Goal: Transaction & Acquisition: Book appointment/travel/reservation

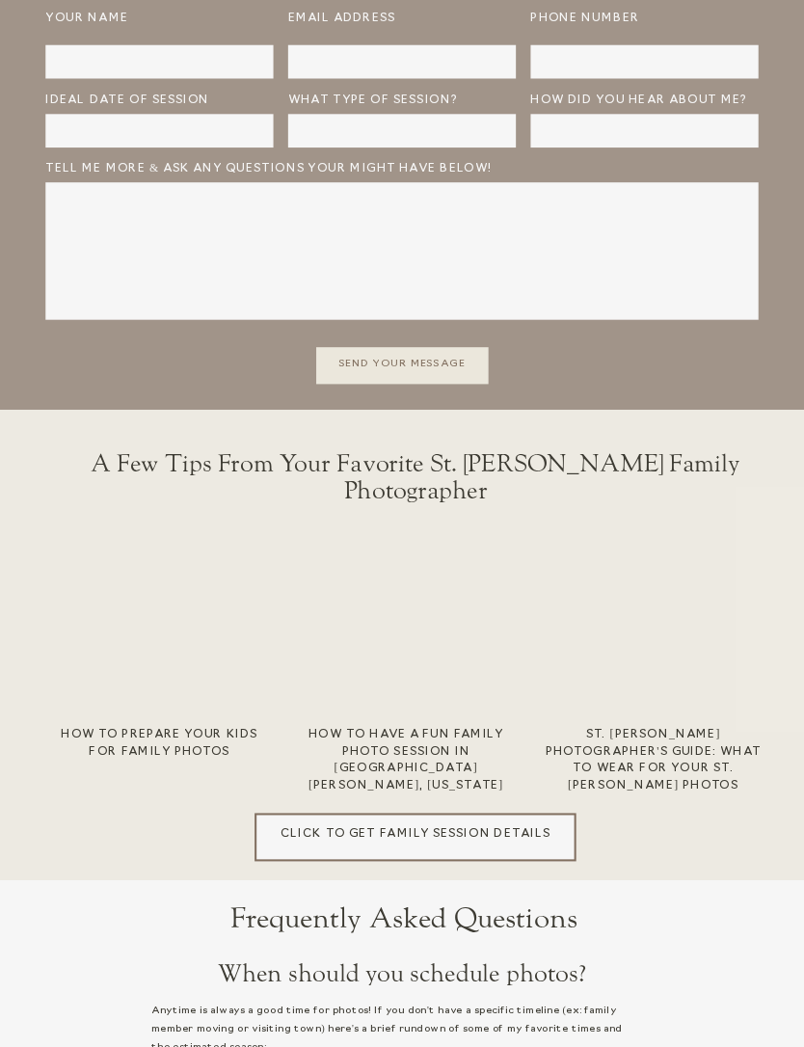
scroll to position [3196, 0]
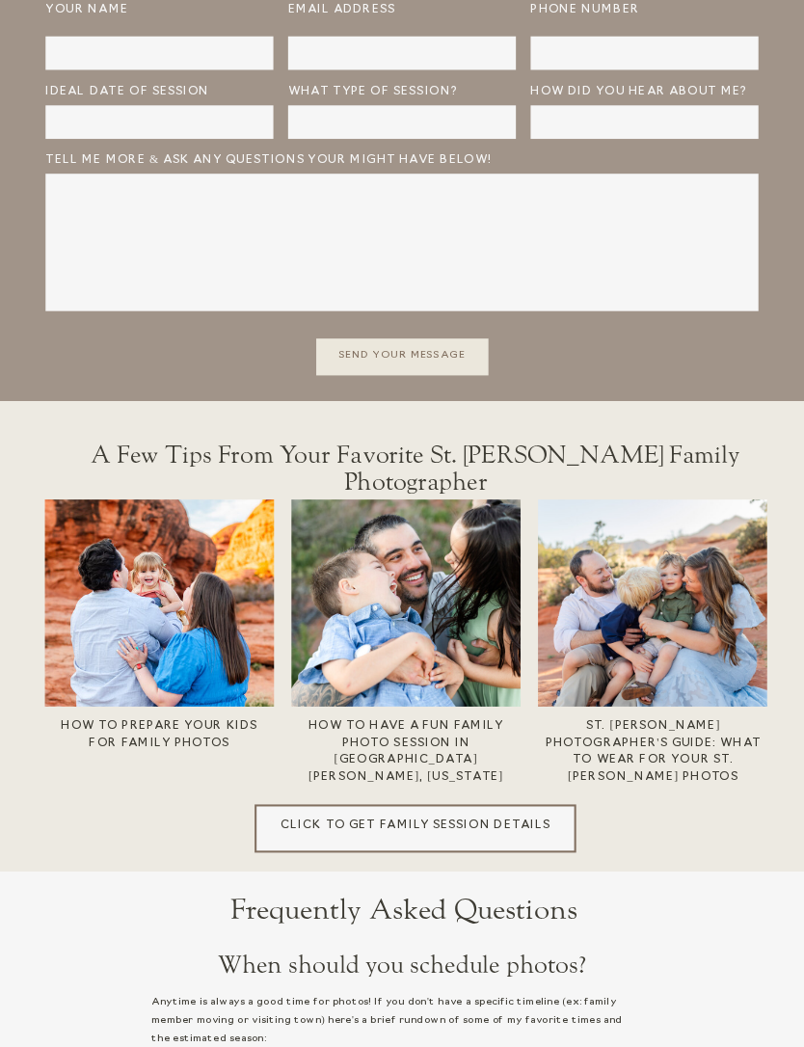
click at [721, 757] on h3 "St. George Photographer's Guide: What to WEar for your St. George Photos" at bounding box center [653, 740] width 228 height 45
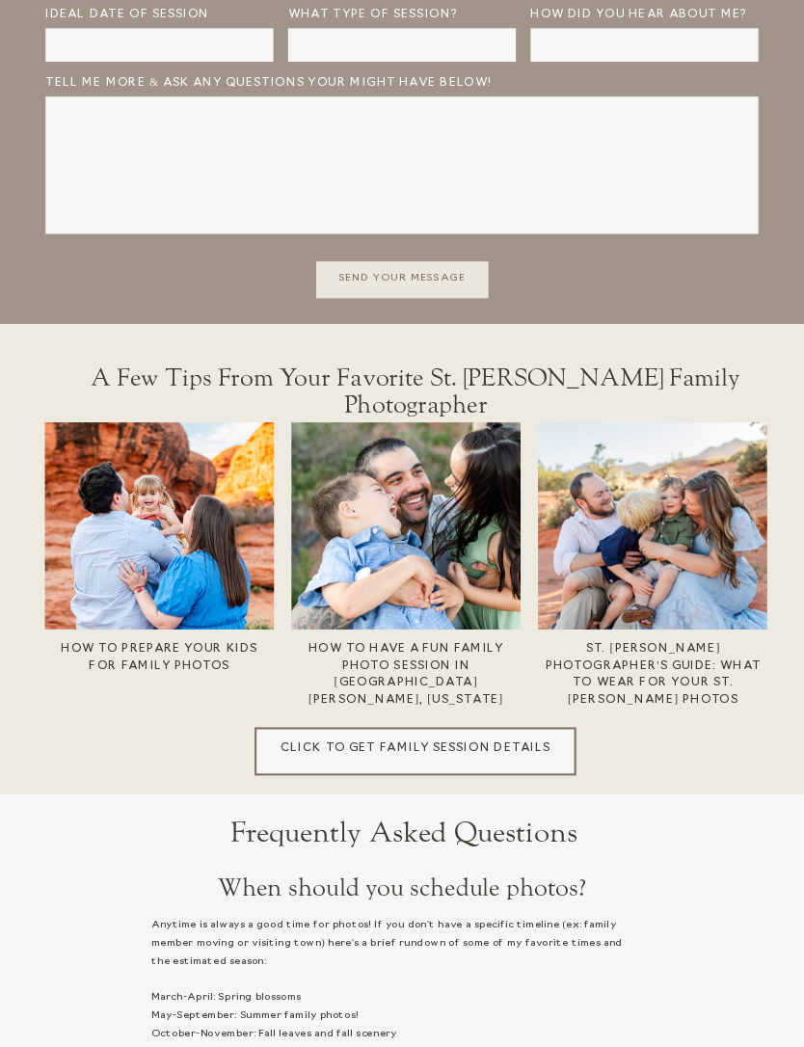
click at [115, 646] on h3 "How to prepare your kids for family photos" at bounding box center [159, 662] width 228 height 45
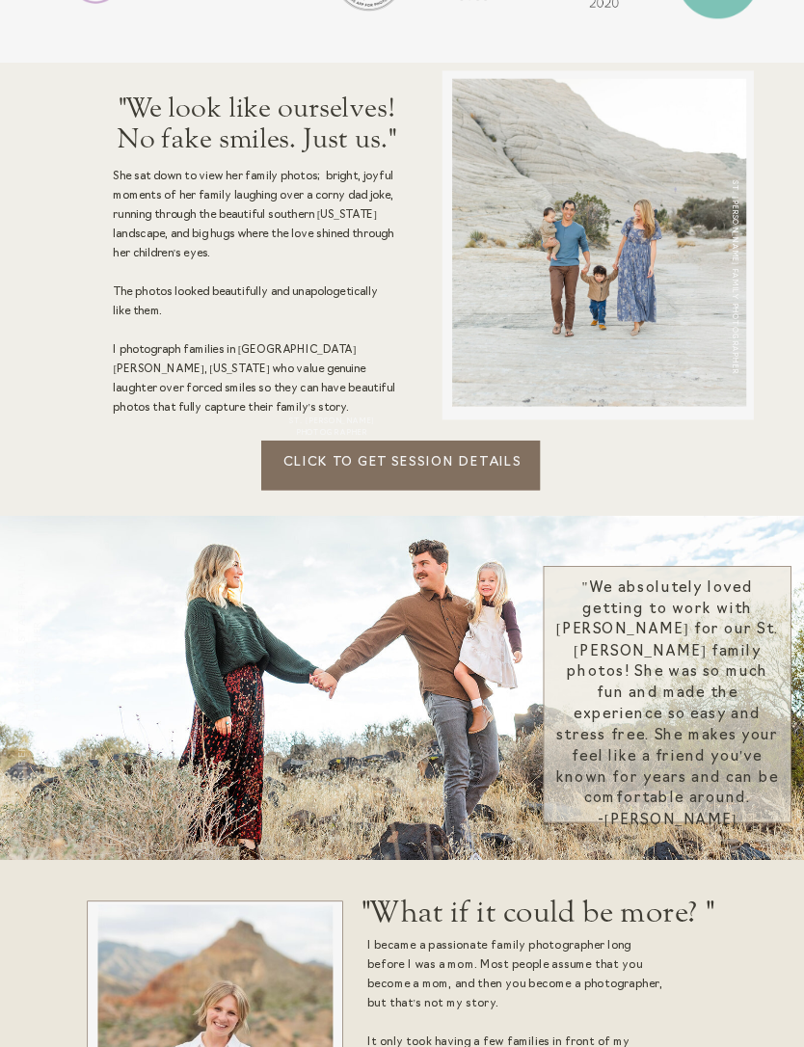
scroll to position [1068, 0]
click at [303, 471] on p "Click to Get session details" at bounding box center [402, 472] width 283 height 37
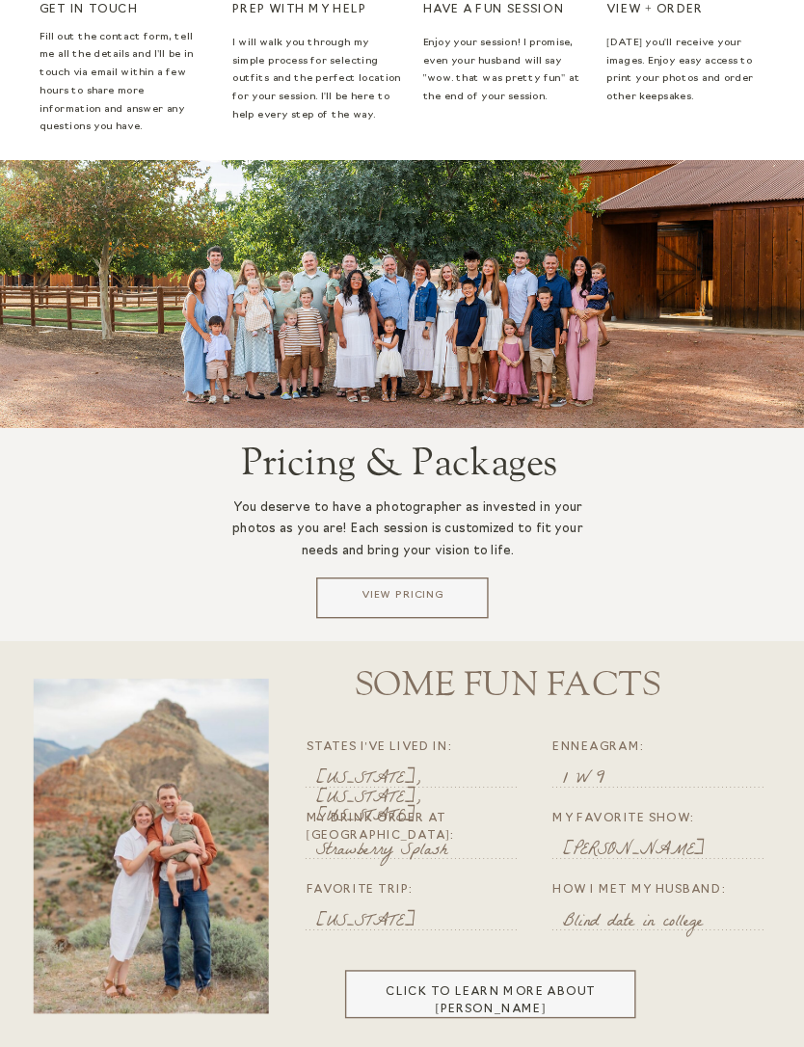
scroll to position [2269, 0]
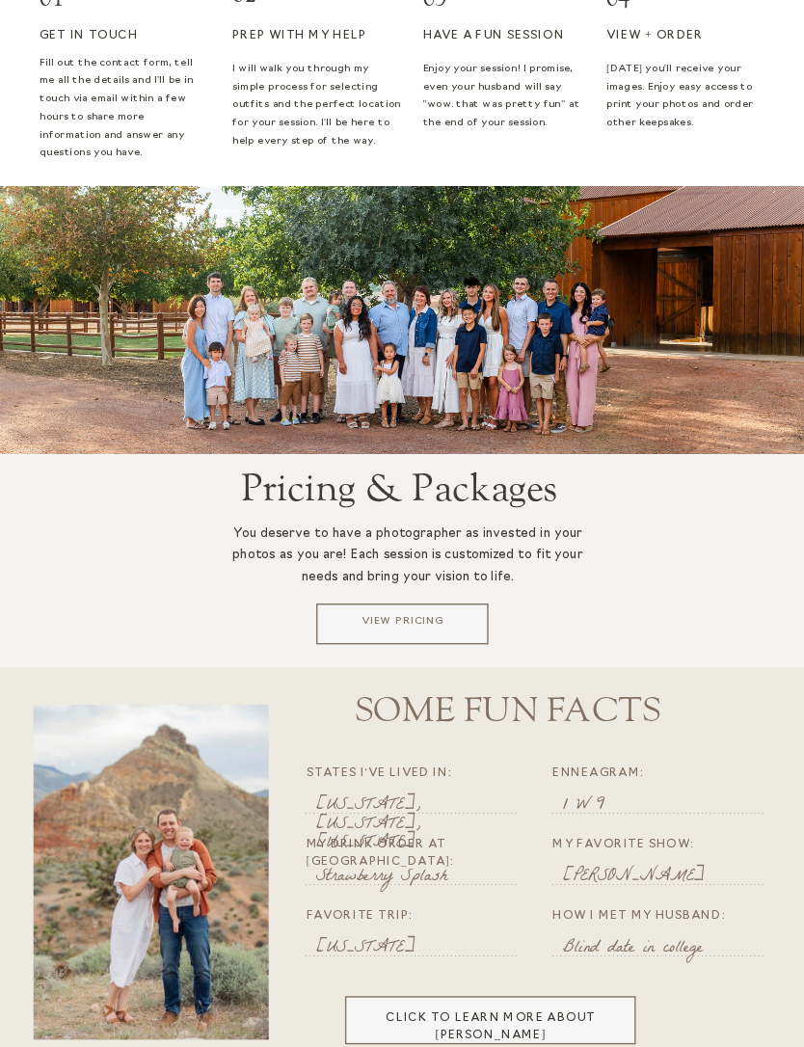
click at [346, 618] on p "View Pricing" at bounding box center [402, 624] width 161 height 20
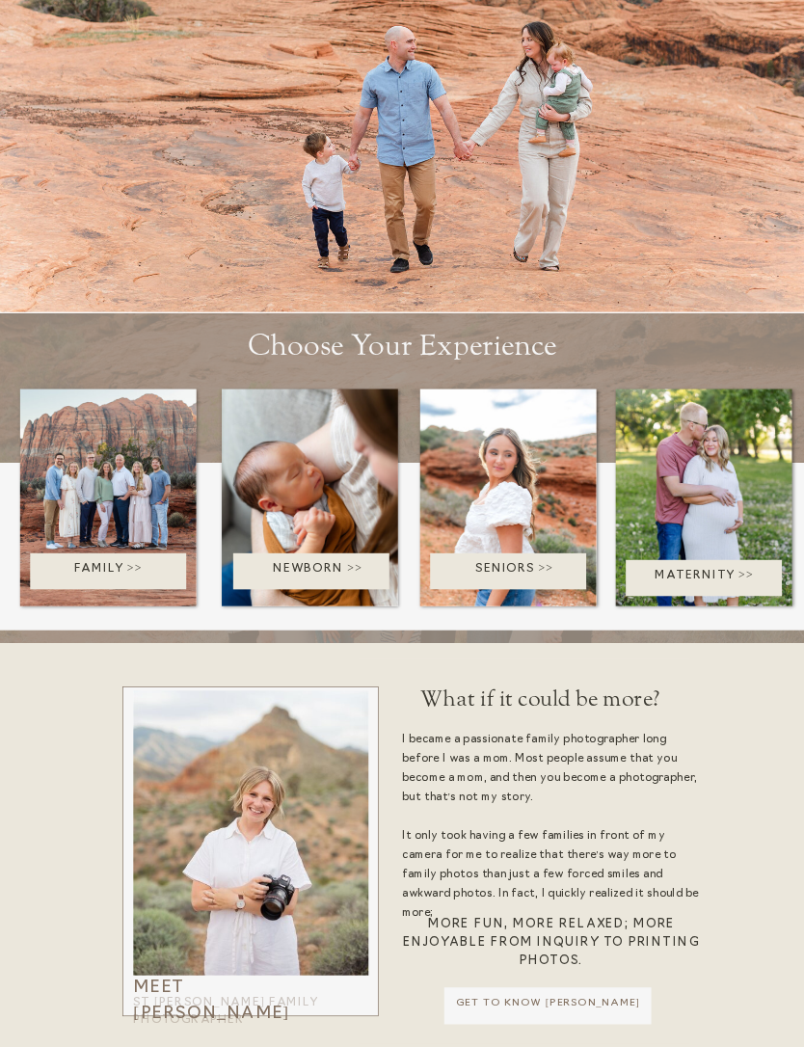
scroll to position [2584, 0]
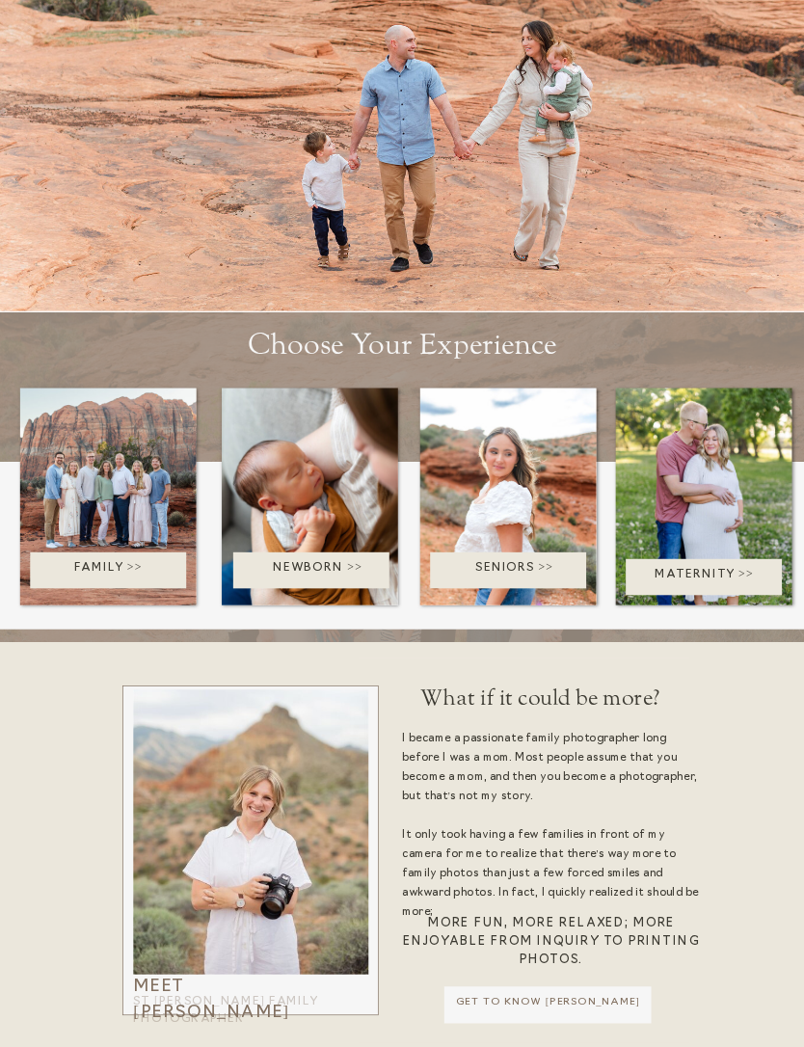
click at [138, 575] on p "Family >>" at bounding box center [108, 569] width 191 height 21
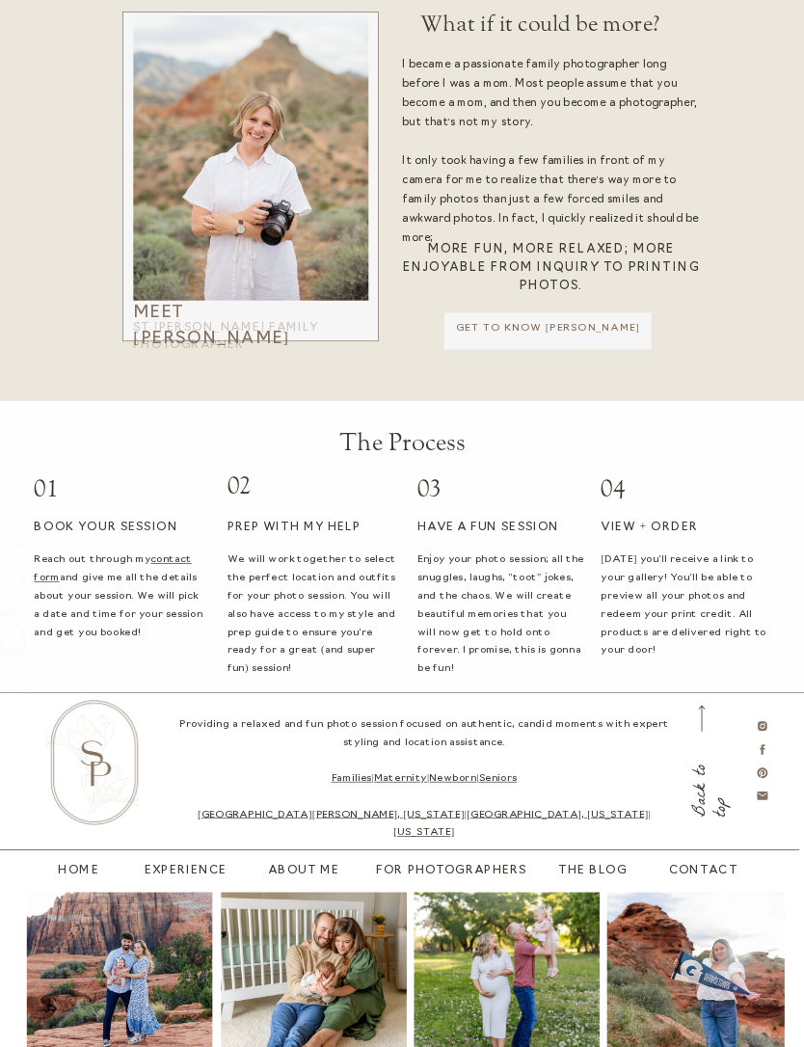
scroll to position [3258, 0]
click at [190, 873] on nav "Experience" at bounding box center [186, 872] width 92 height 18
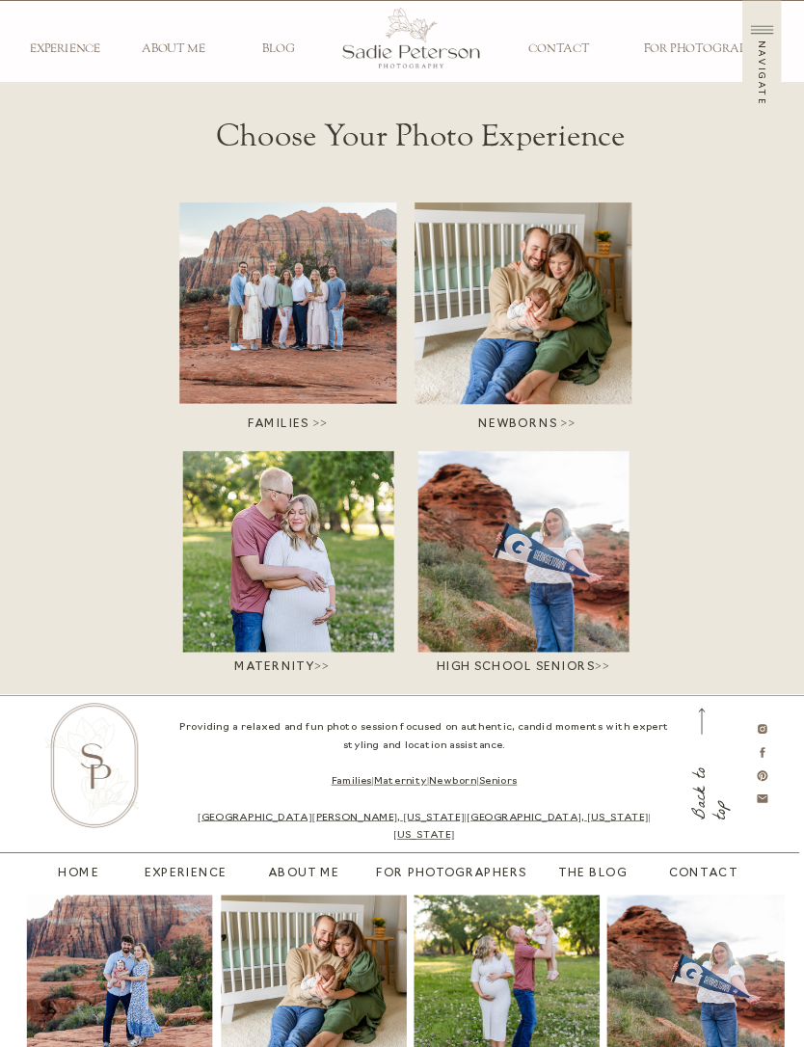
click at [277, 345] on div at bounding box center [287, 304] width 217 height 202
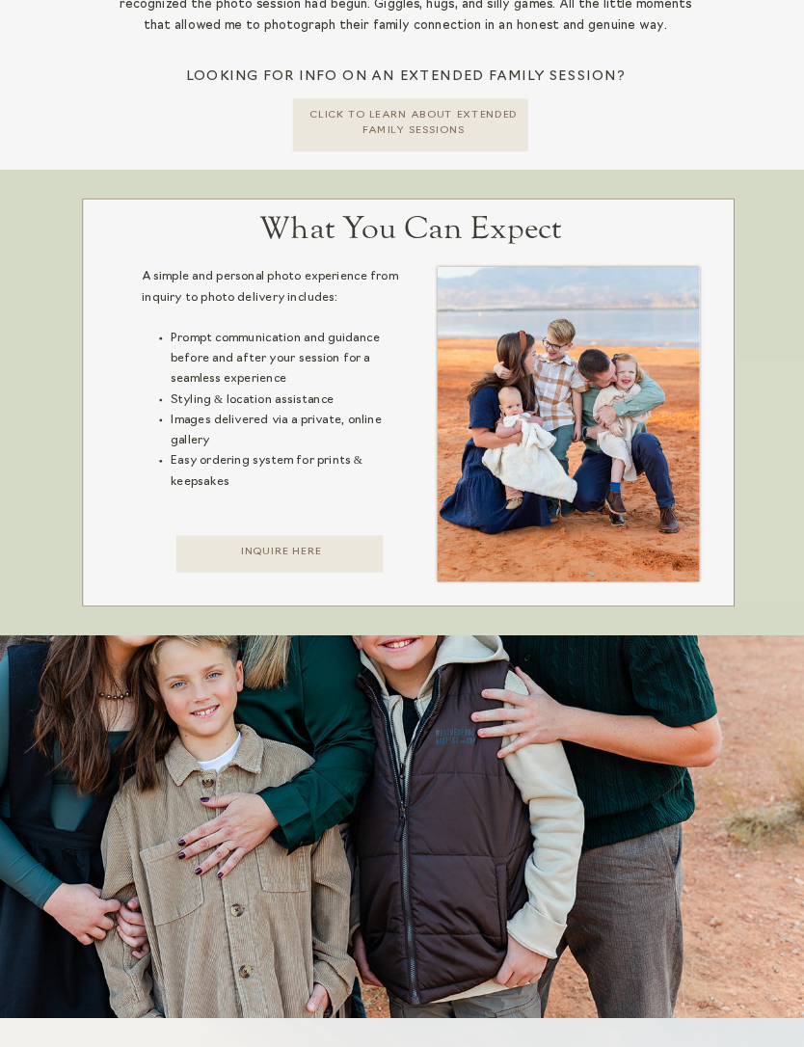
scroll to position [618, 0]
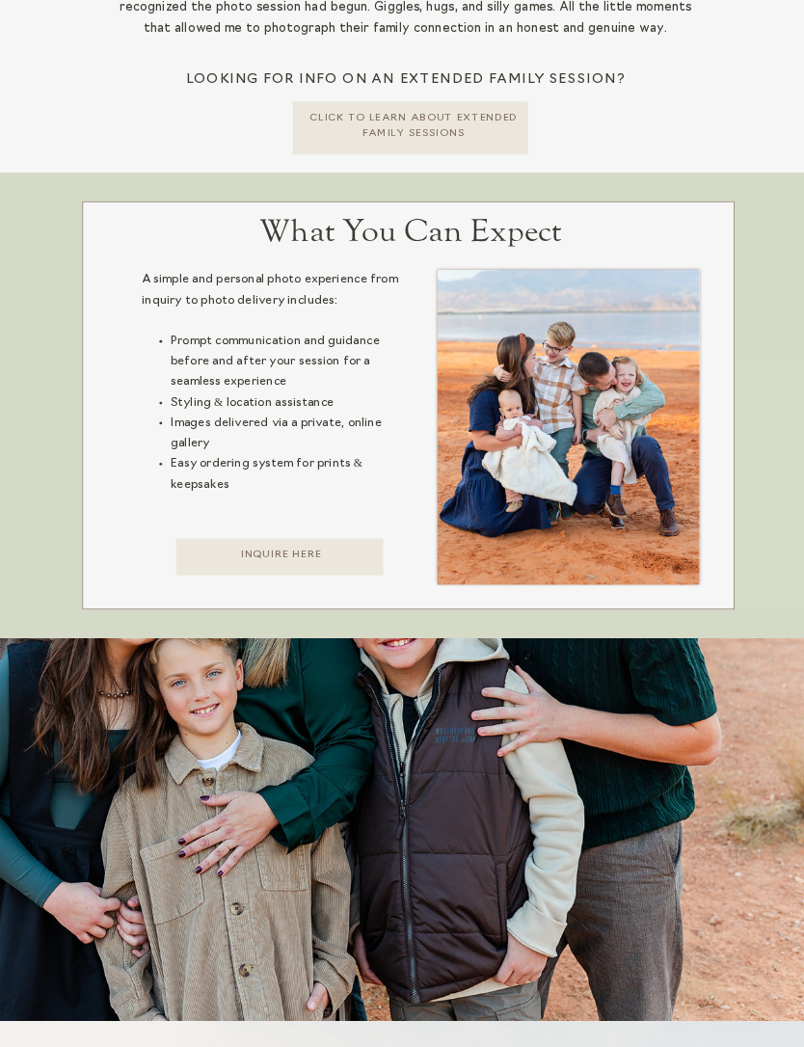
click at [304, 558] on p "Inquire here" at bounding box center [281, 562] width 210 height 27
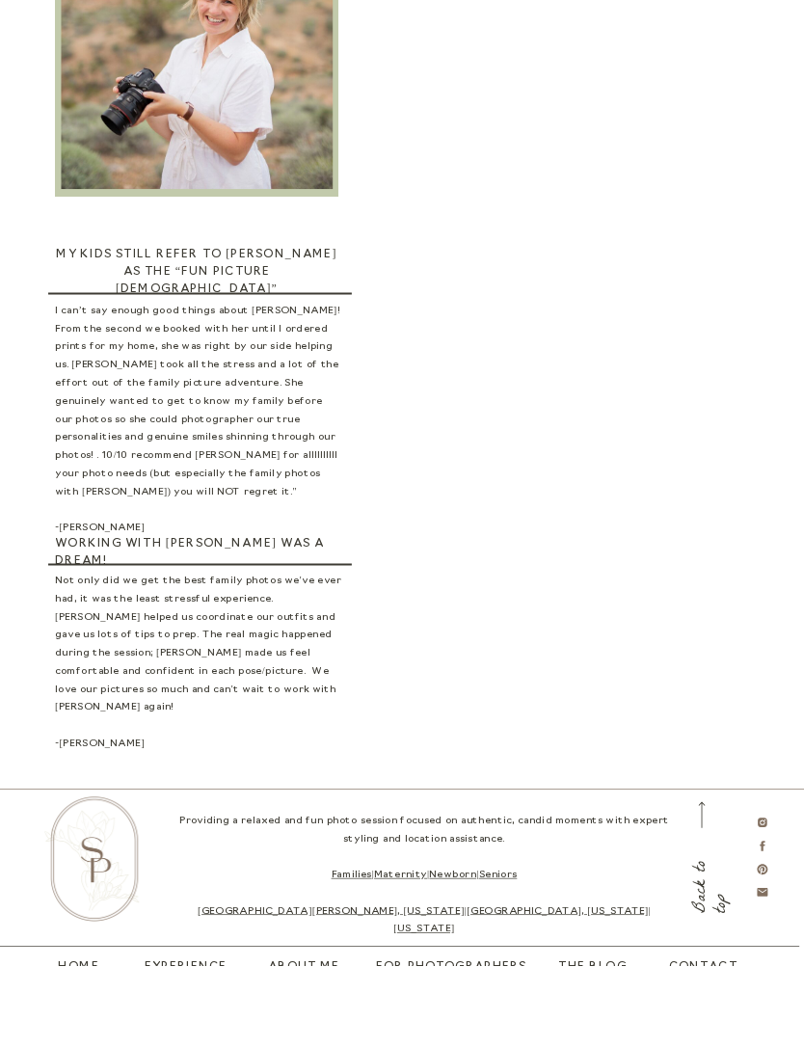
scroll to position [515, 0]
